Goal: Information Seeking & Learning: Learn about a topic

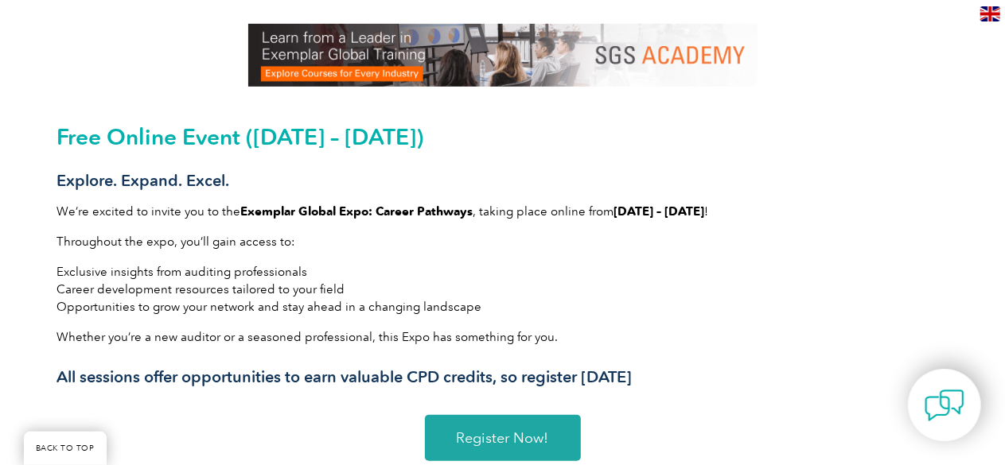
scroll to position [398, 0]
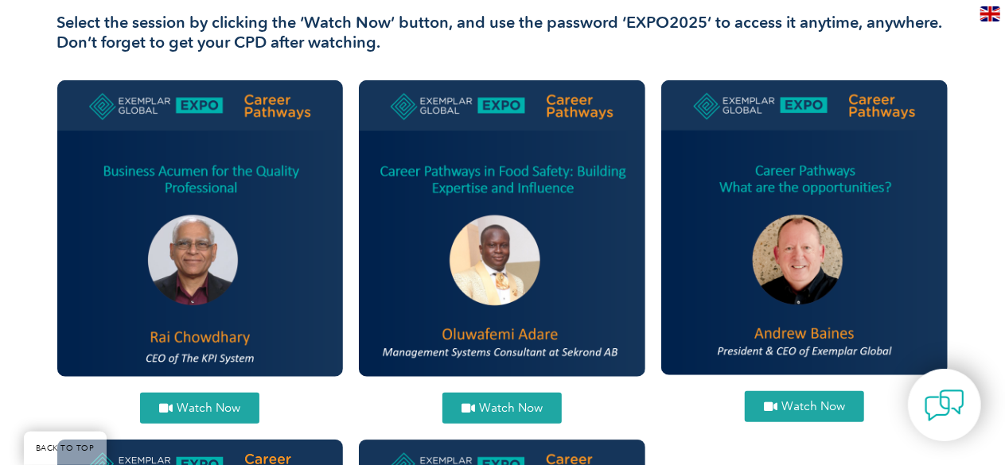
scroll to position [557, 0]
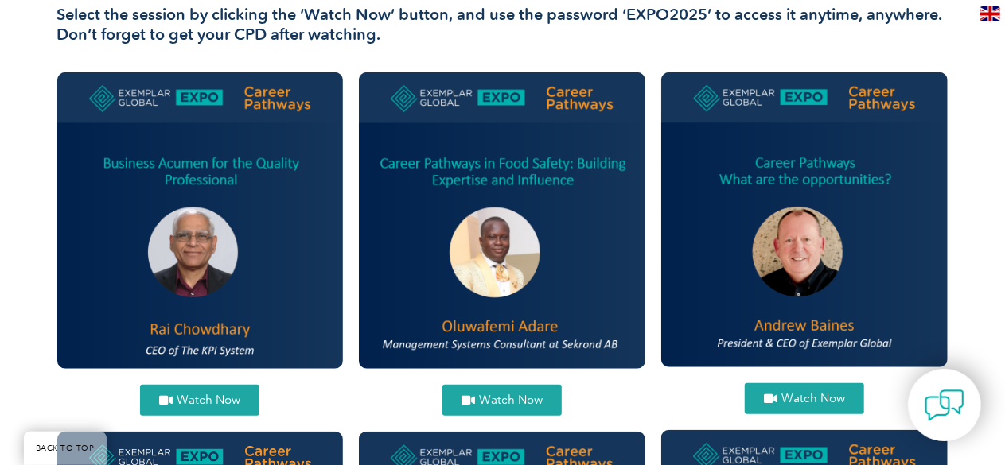
click at [198, 396] on span "Watch Now" at bounding box center [209, 401] width 64 height 12
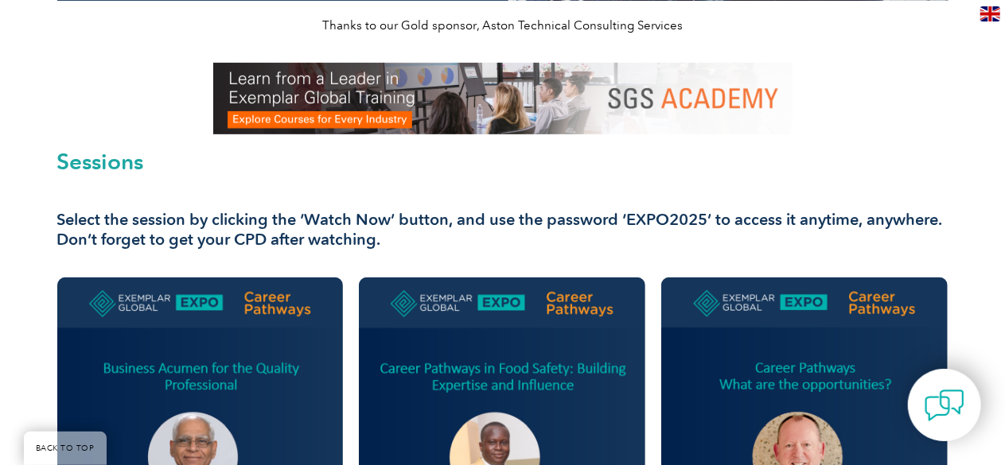
scroll to position [398, 0]
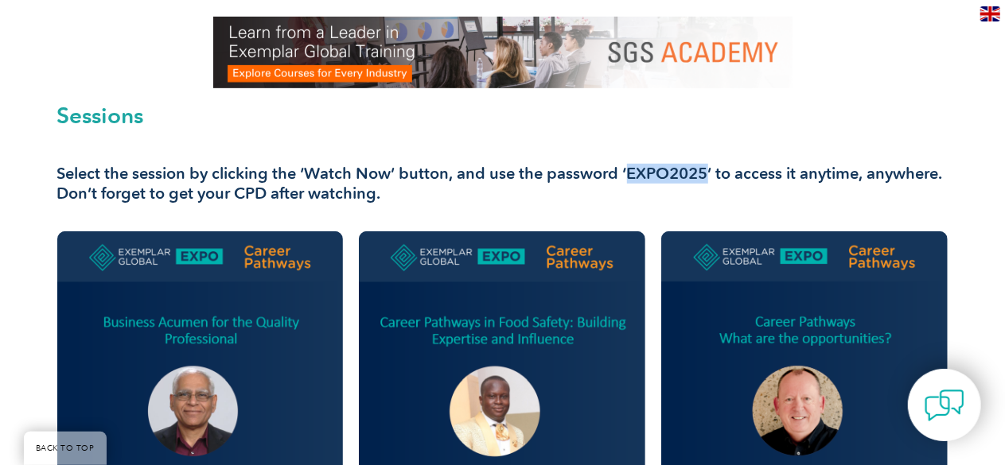
drag, startPoint x: 706, startPoint y: 173, endPoint x: 625, endPoint y: 171, distance: 81.2
click at [625, 171] on h3 "Select the session by clicking the ‘Watch Now’ button, and use the password ‘EX…" at bounding box center [502, 184] width 891 height 40
copy h3 "EXPO2025"
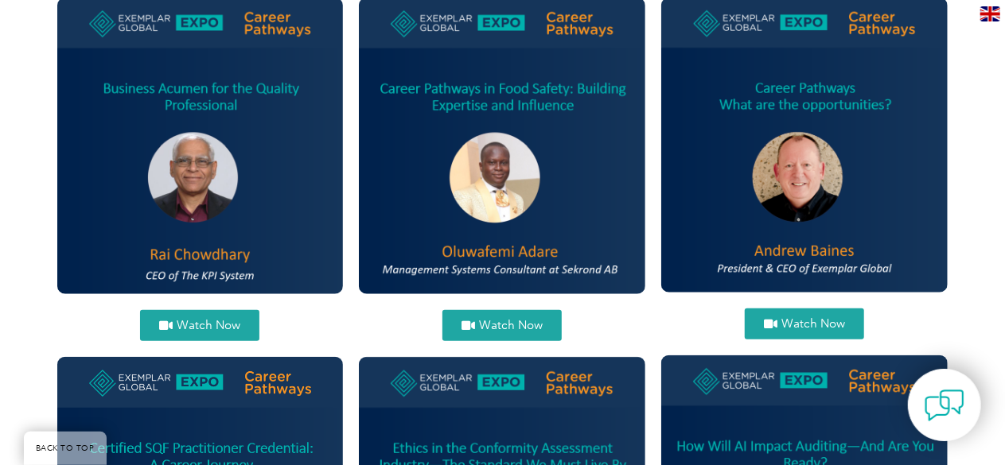
scroll to position [636, 0]
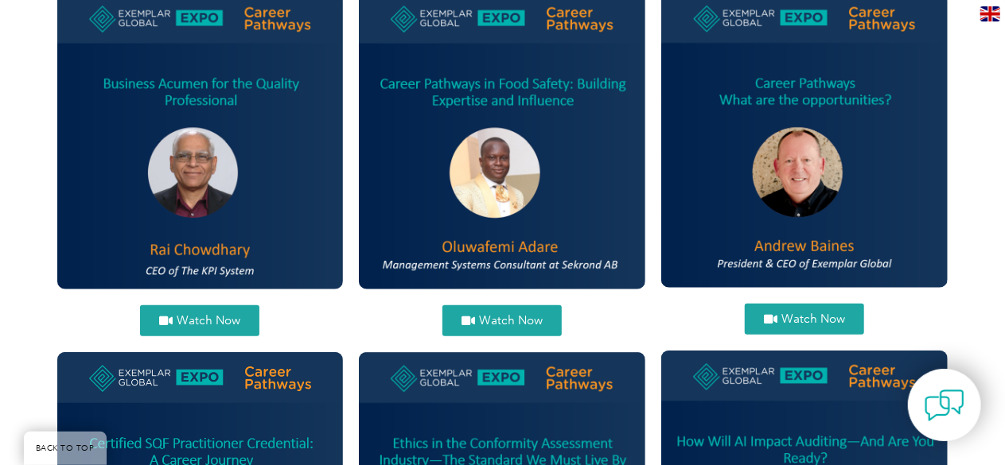
click at [799, 311] on link "Watch Now" at bounding box center [804, 319] width 119 height 31
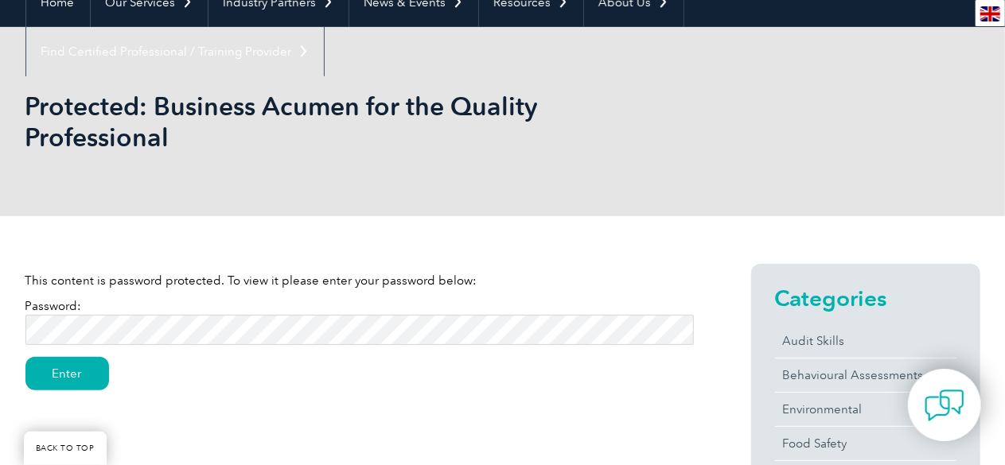
scroll to position [159, 0]
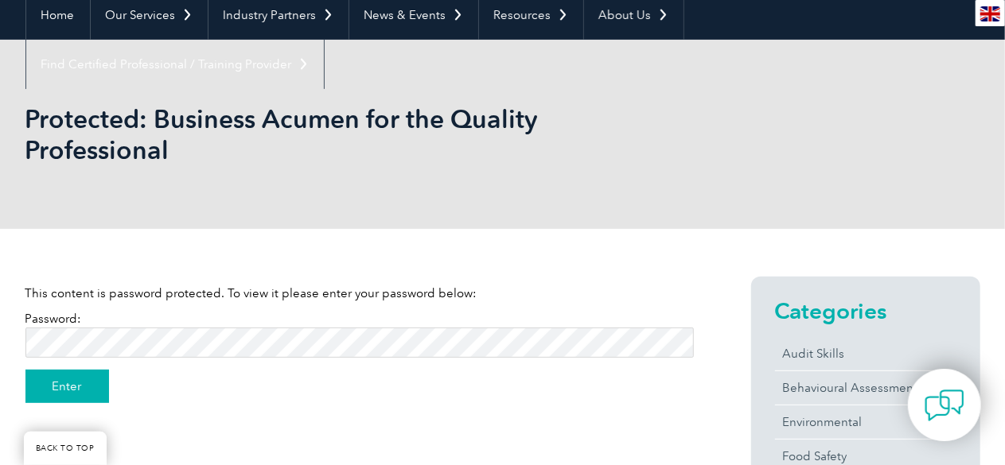
click at [65, 377] on input "Enter" at bounding box center [67, 386] width 84 height 33
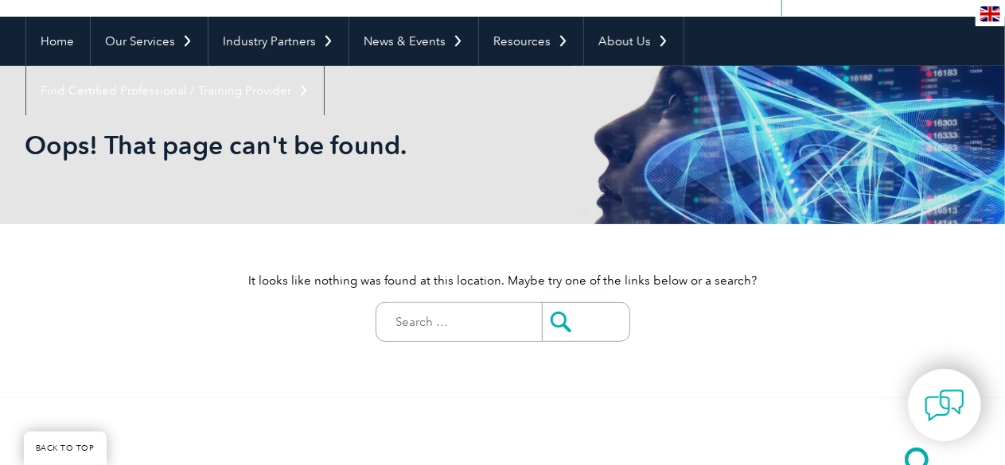
scroll to position [159, 0]
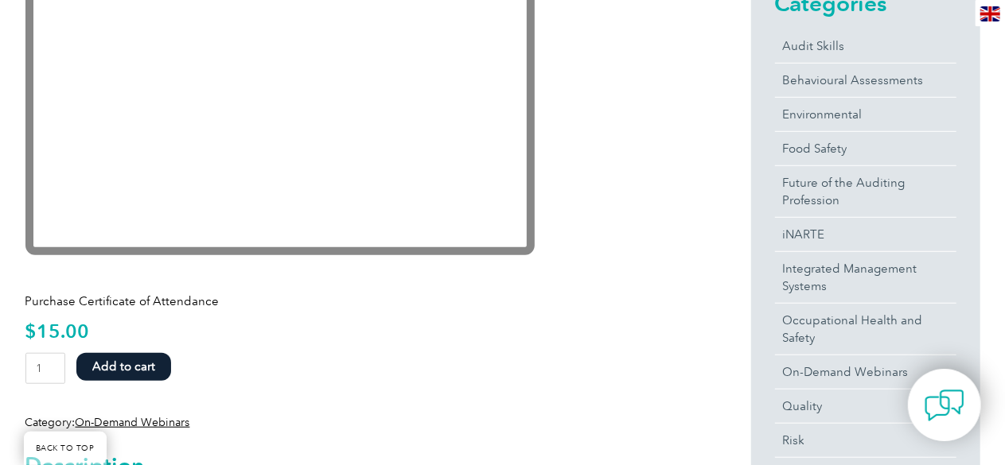
scroll to position [435, 0]
